Goal: Check status: Check status

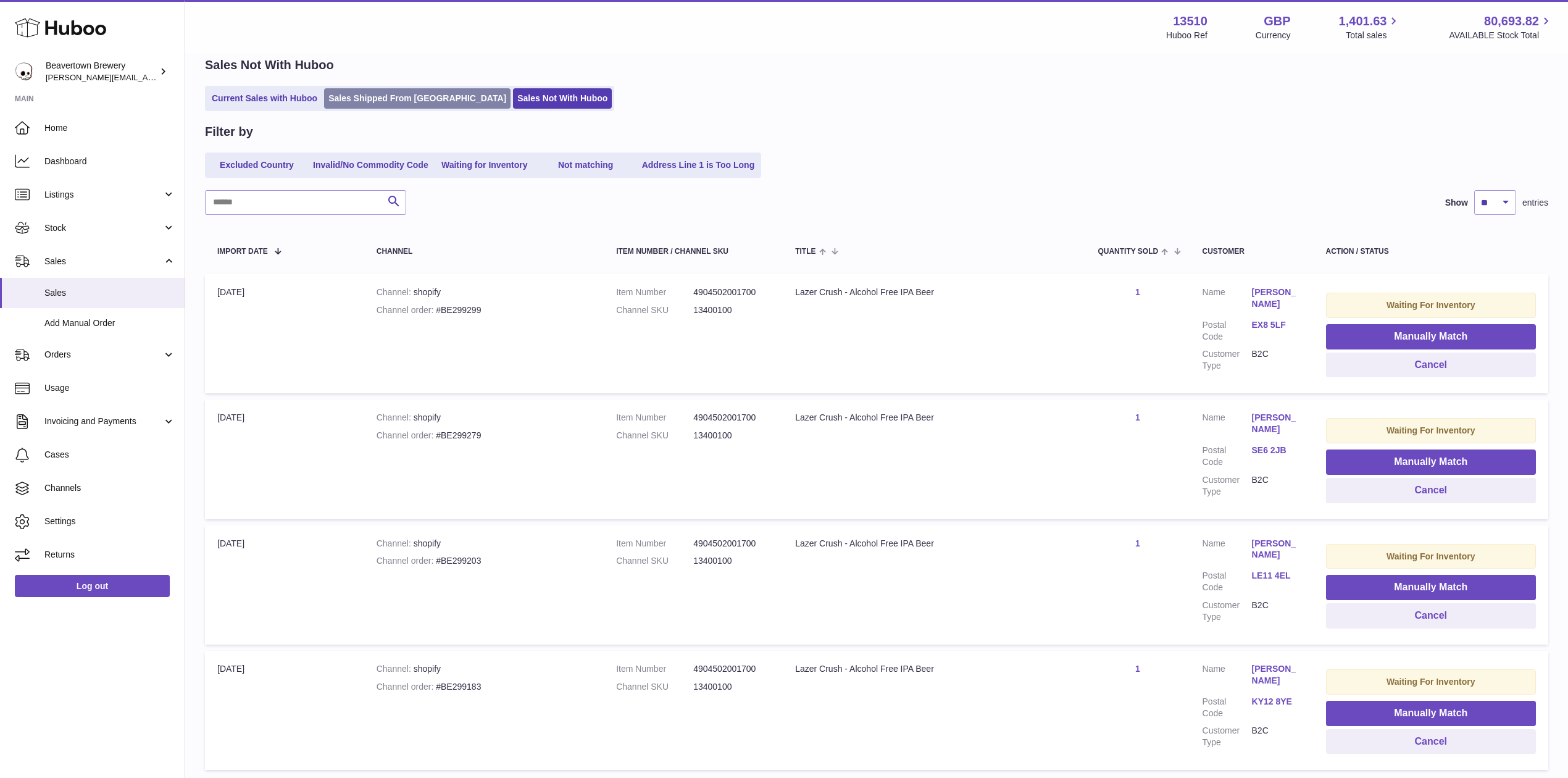
click at [378, 95] on link "Sales Shipped From [GEOGRAPHIC_DATA]" at bounding box center [417, 99] width 186 height 20
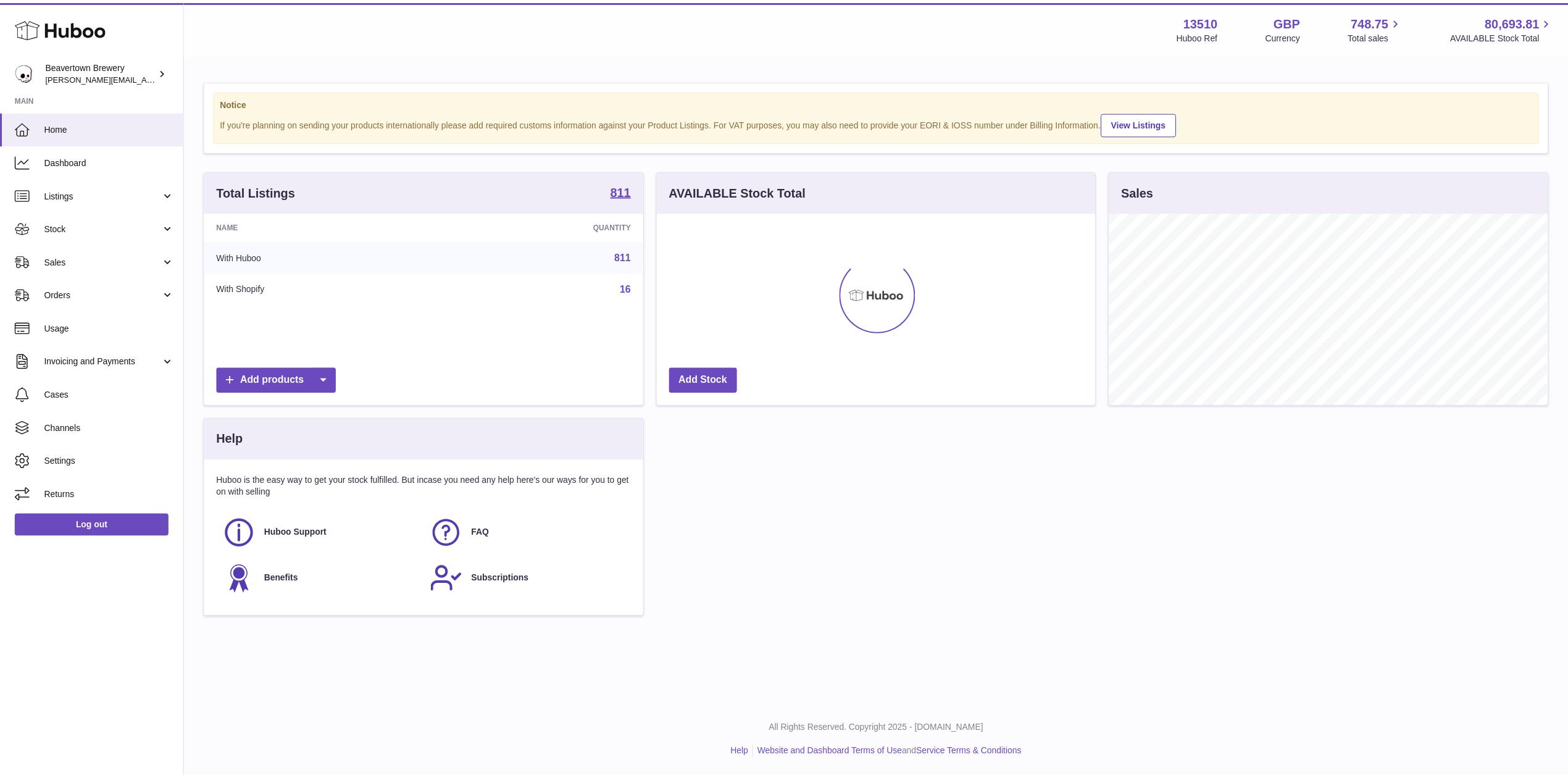
scroll to position [192, 442]
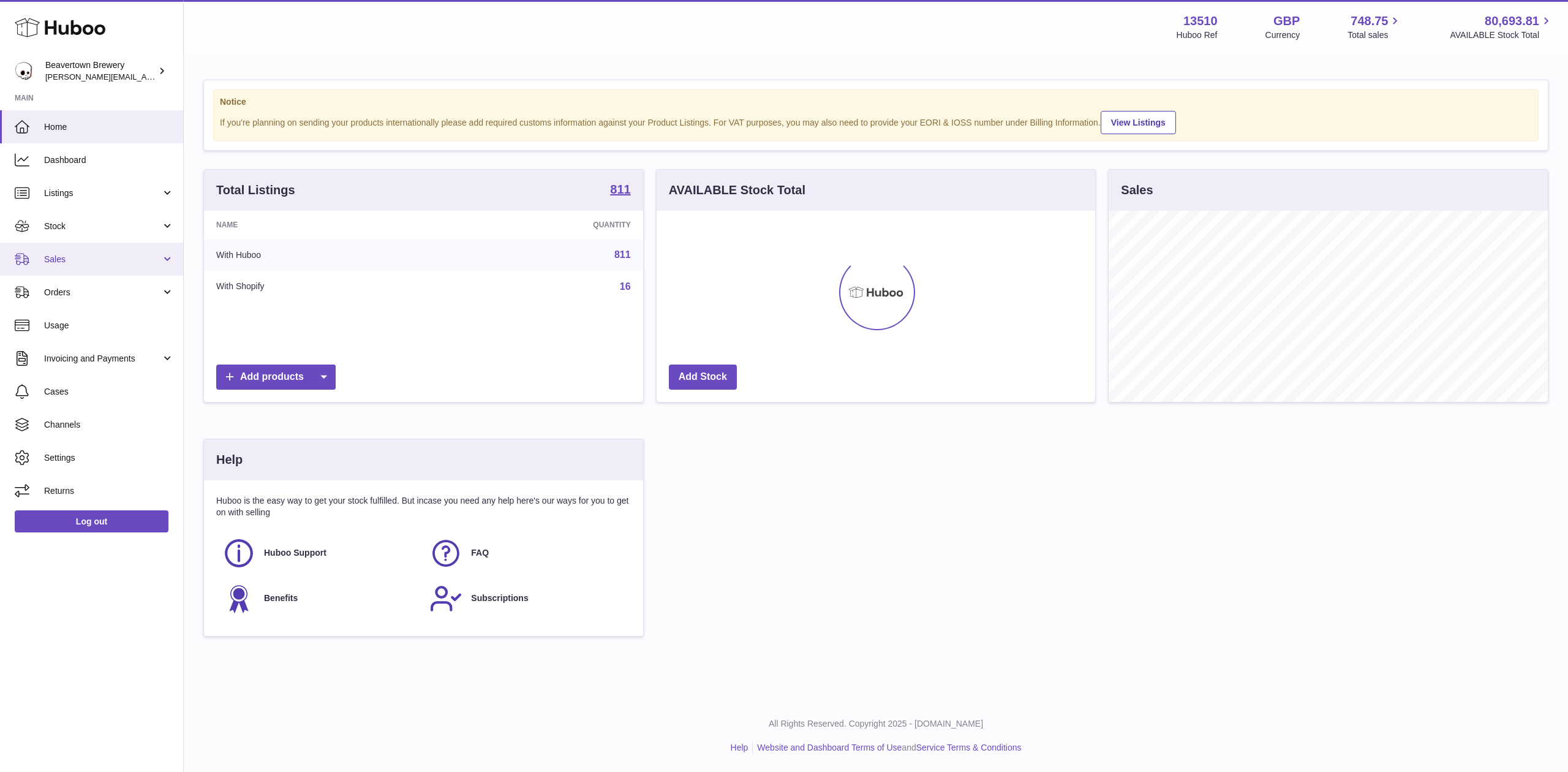
click at [72, 260] on span "Sales" at bounding box center [102, 259] width 117 height 11
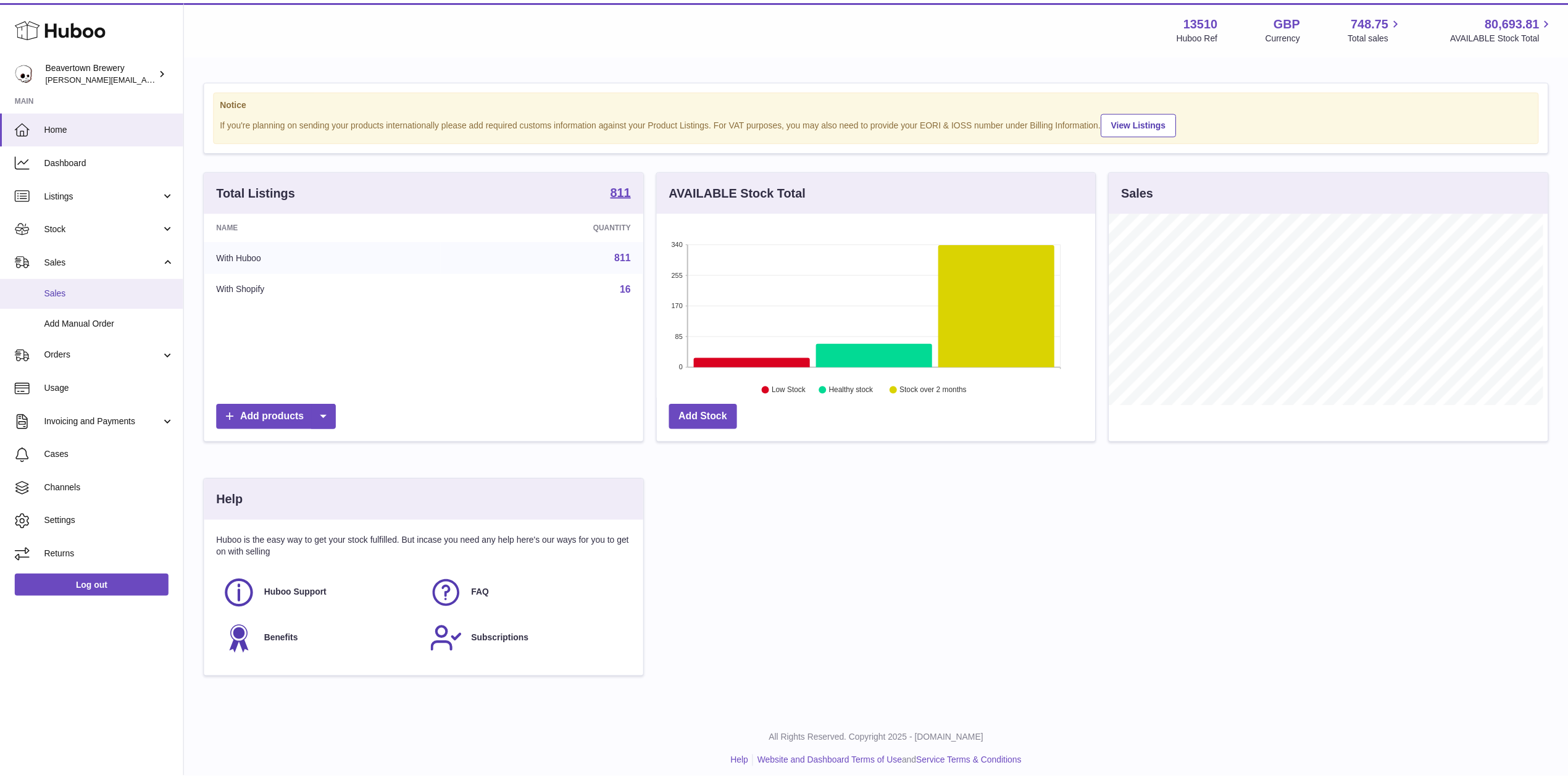
scroll to position [617265, 616924]
click at [82, 290] on span "Sales" at bounding box center [109, 292] width 131 height 12
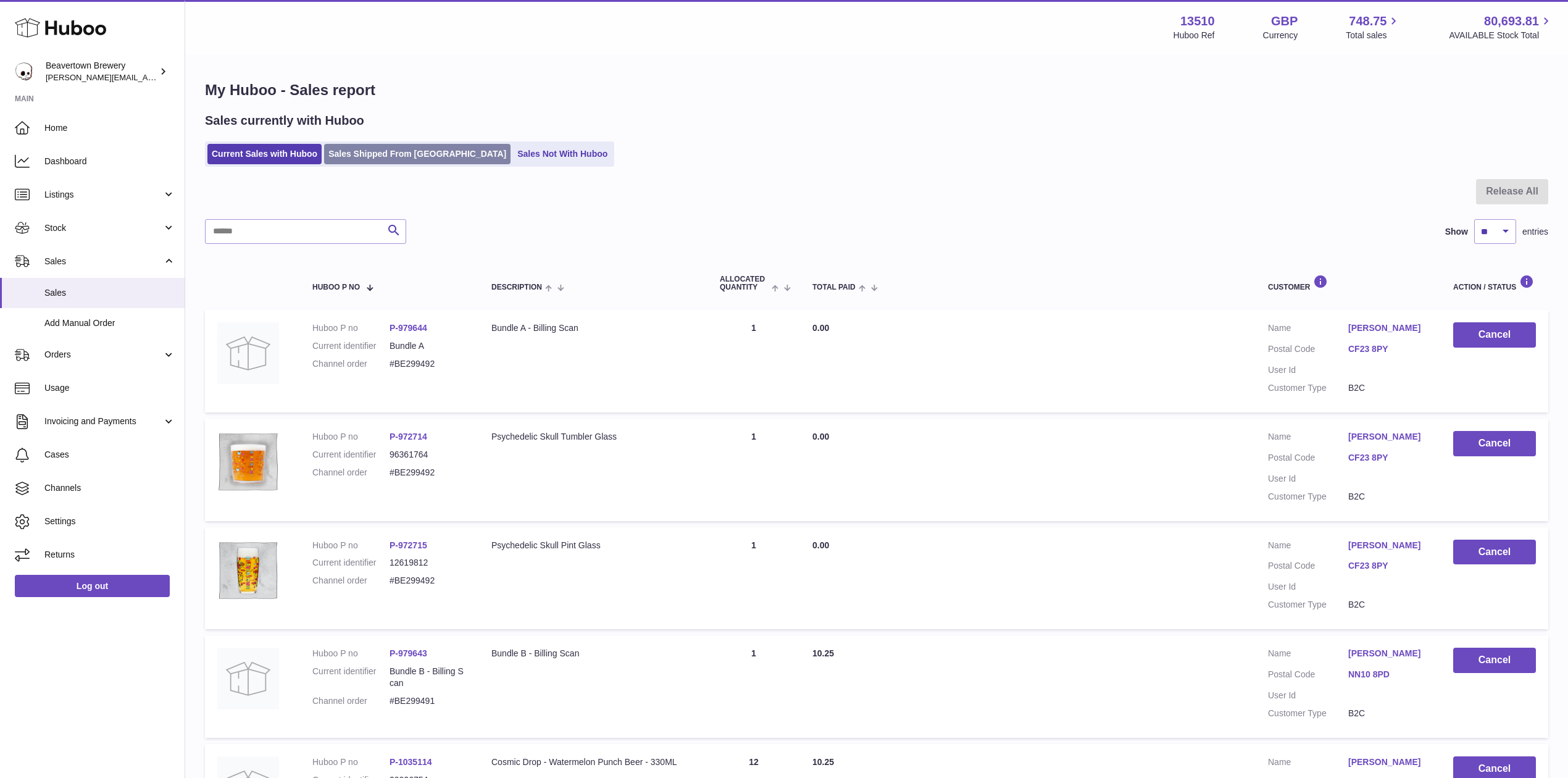
click at [415, 164] on link "Sales Shipped From [GEOGRAPHIC_DATA]" at bounding box center [417, 154] width 186 height 20
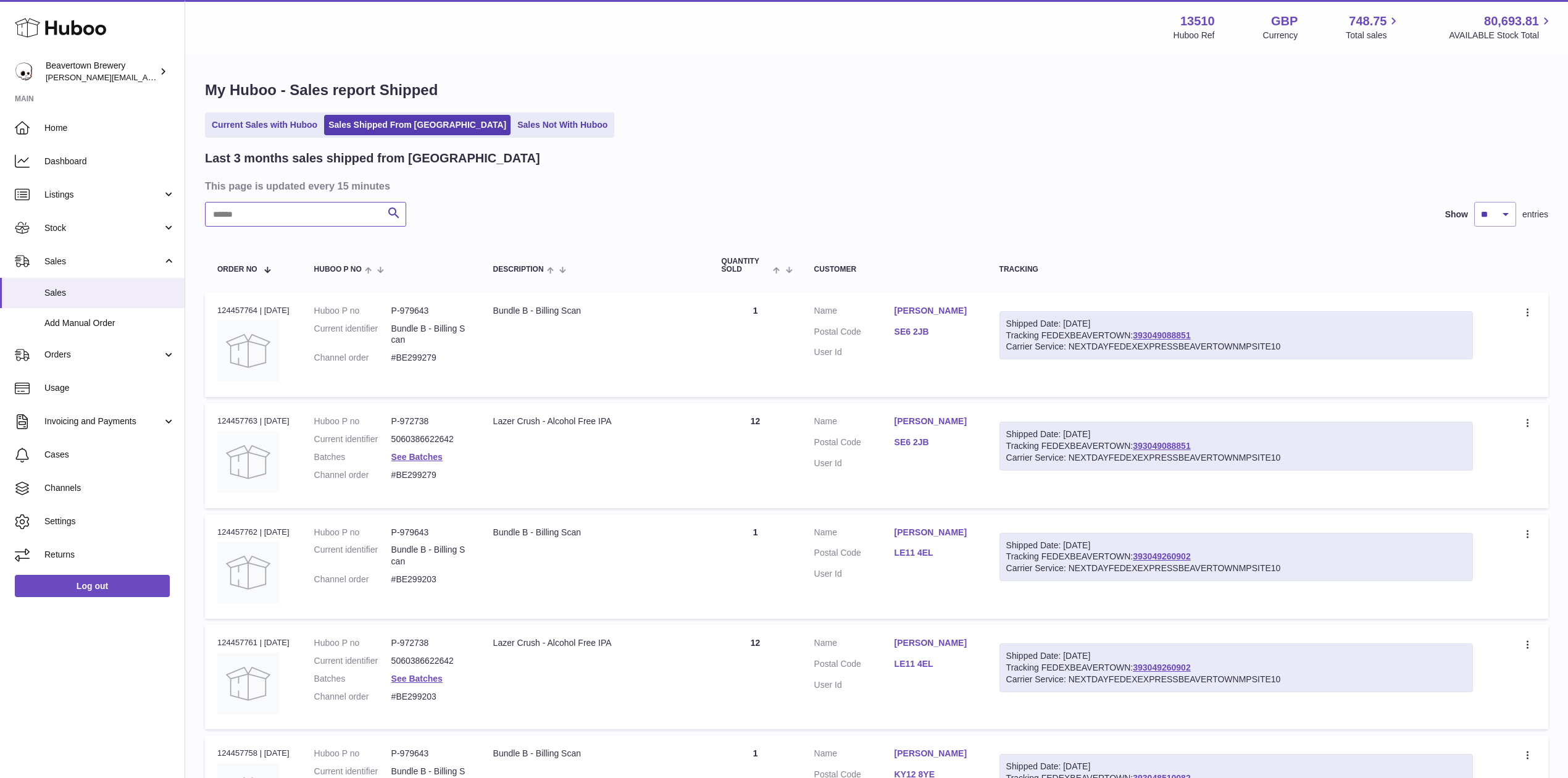
click at [328, 203] on input "text" at bounding box center [305, 214] width 201 height 24
paste input "*****"
drag, startPoint x: 298, startPoint y: 210, endPoint x: 32, endPoint y: 206, distance: 266.0
click at [40, 209] on div "Huboo Beavertown Brewery Matthew.McCormack@beavertownbrewery.co.uk Main Home Da…" at bounding box center [784, 638] width 1568 height 1276
paste input "text"
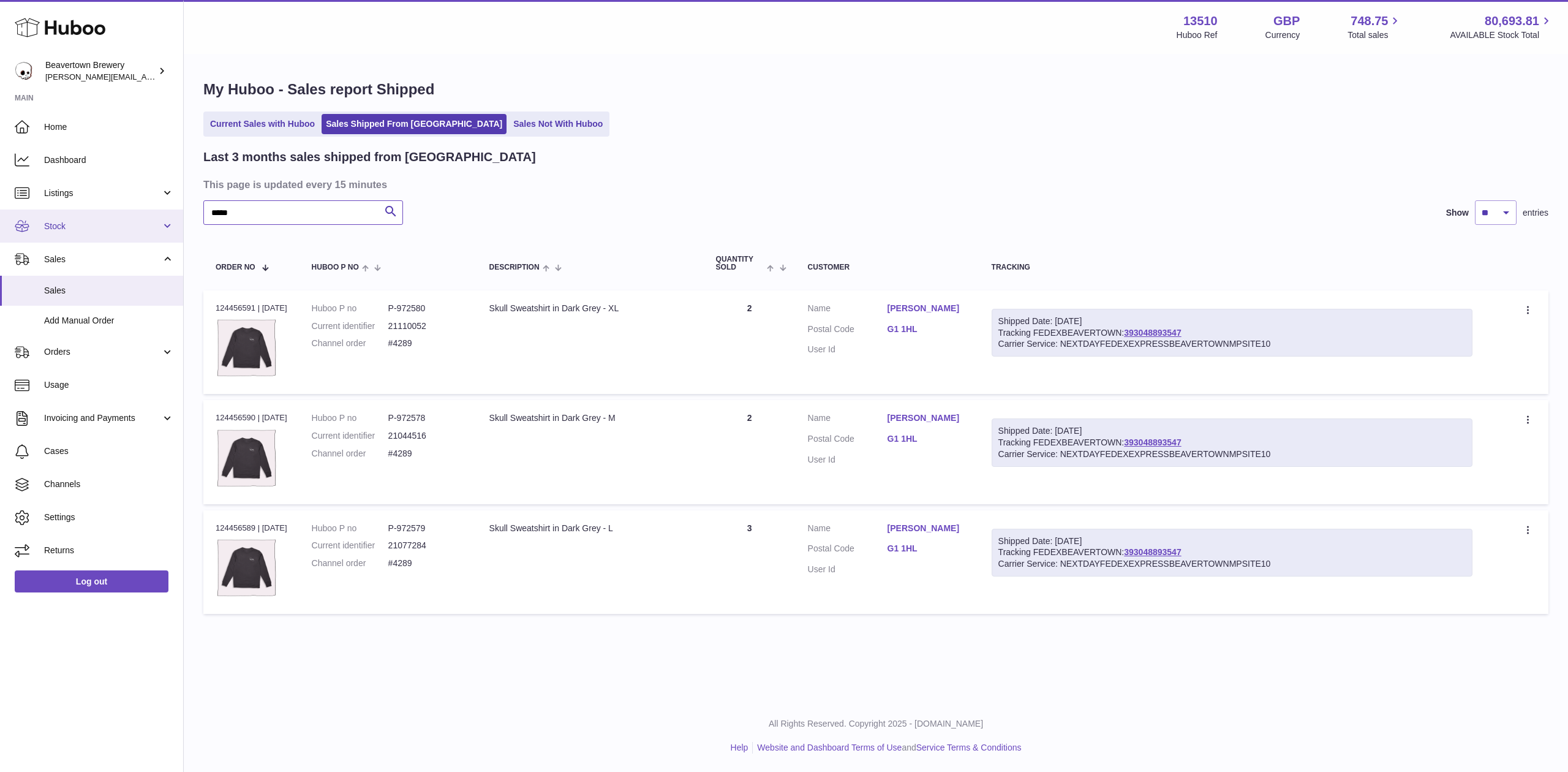
drag, startPoint x: 263, startPoint y: 211, endPoint x: 66, endPoint y: 212, distance: 197.0
click at [78, 213] on div "Huboo Beavertown Brewery Matthew.McCormack@beavertownbrewery.co.uk Main Home Da…" at bounding box center [784, 386] width 1568 height 772
paste input "text"
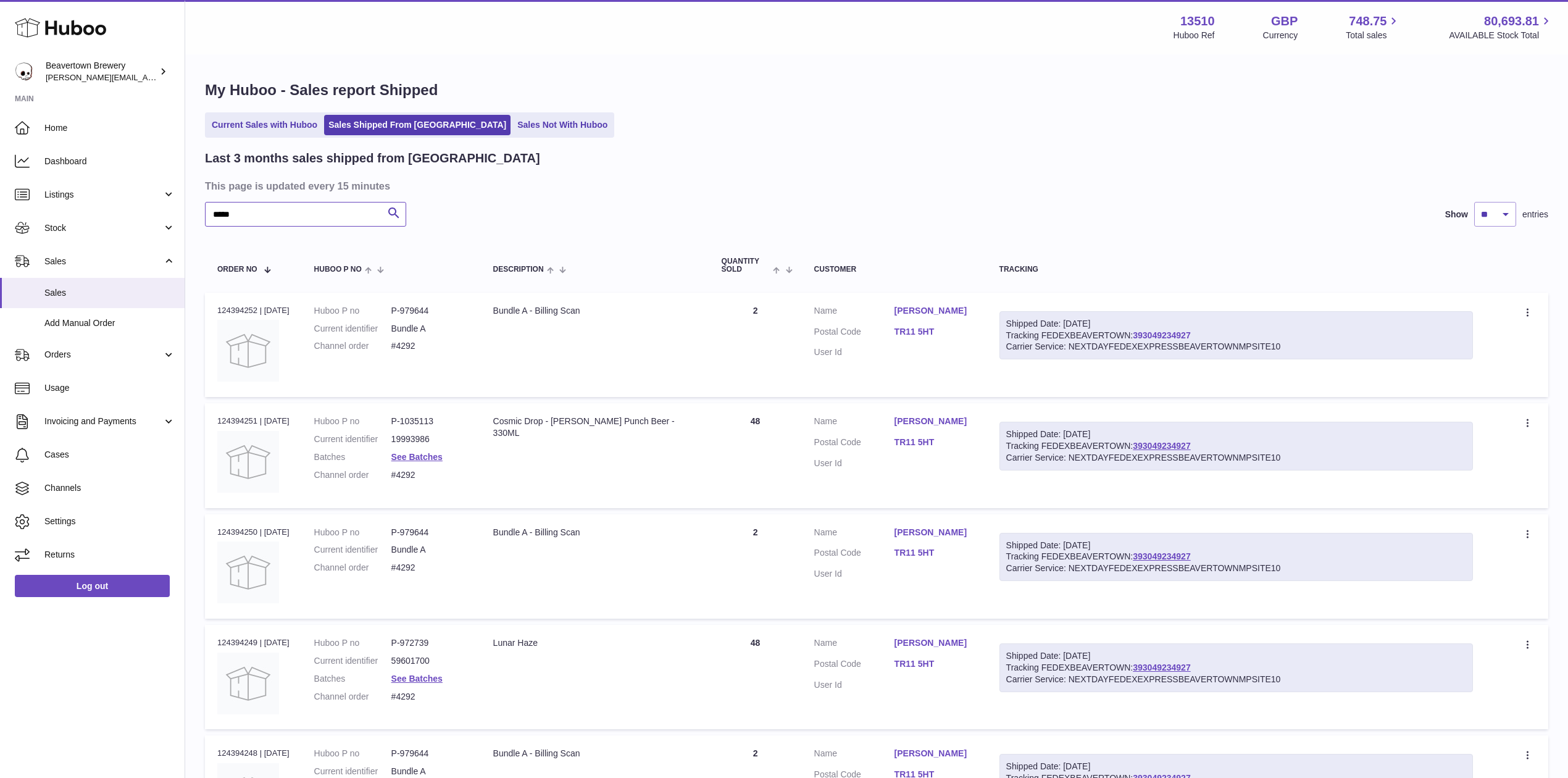
type input "*****"
